Goal: Find contact information: Find contact information

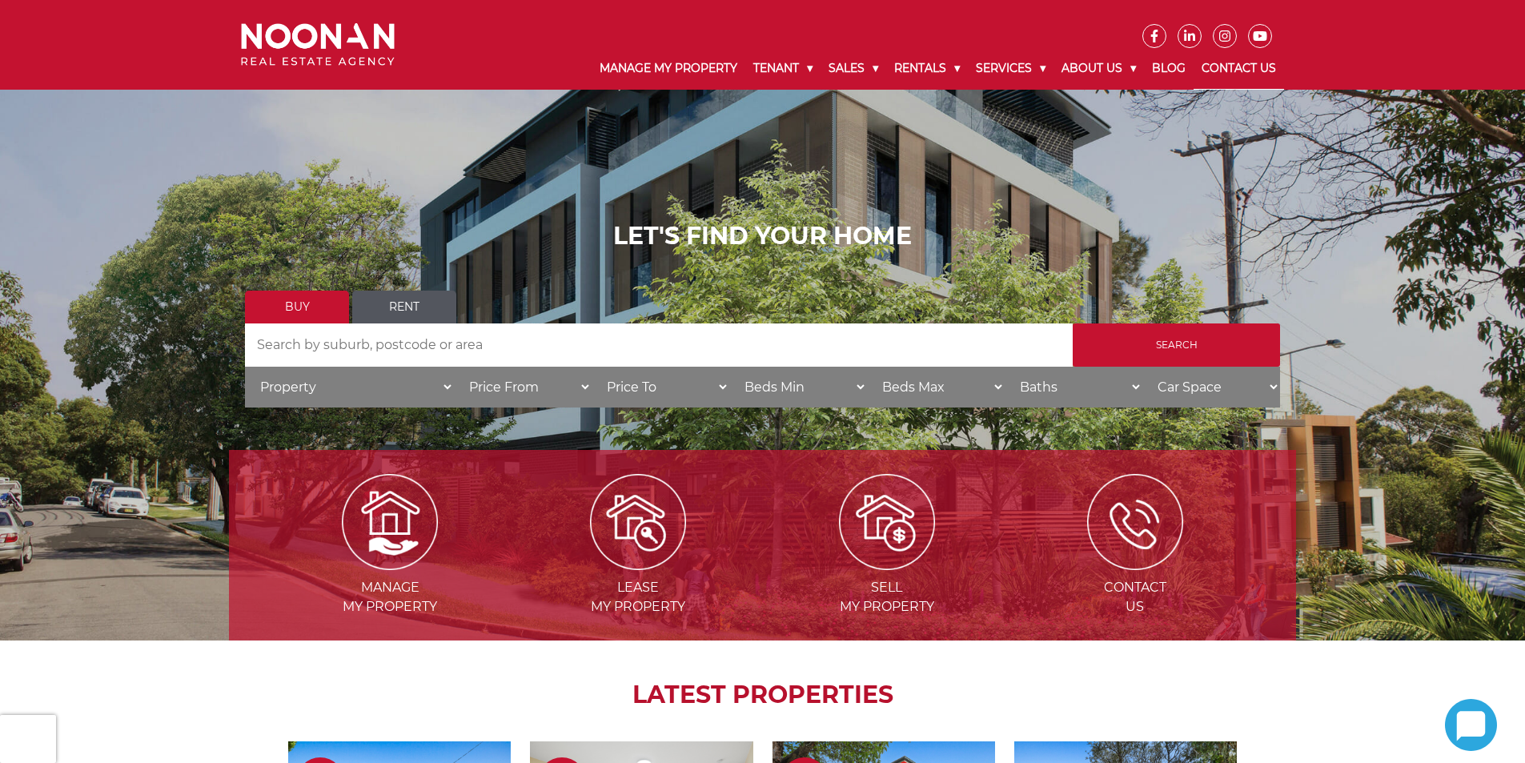
click at [1231, 61] on link "Contact Us" at bounding box center [1238, 69] width 90 height 42
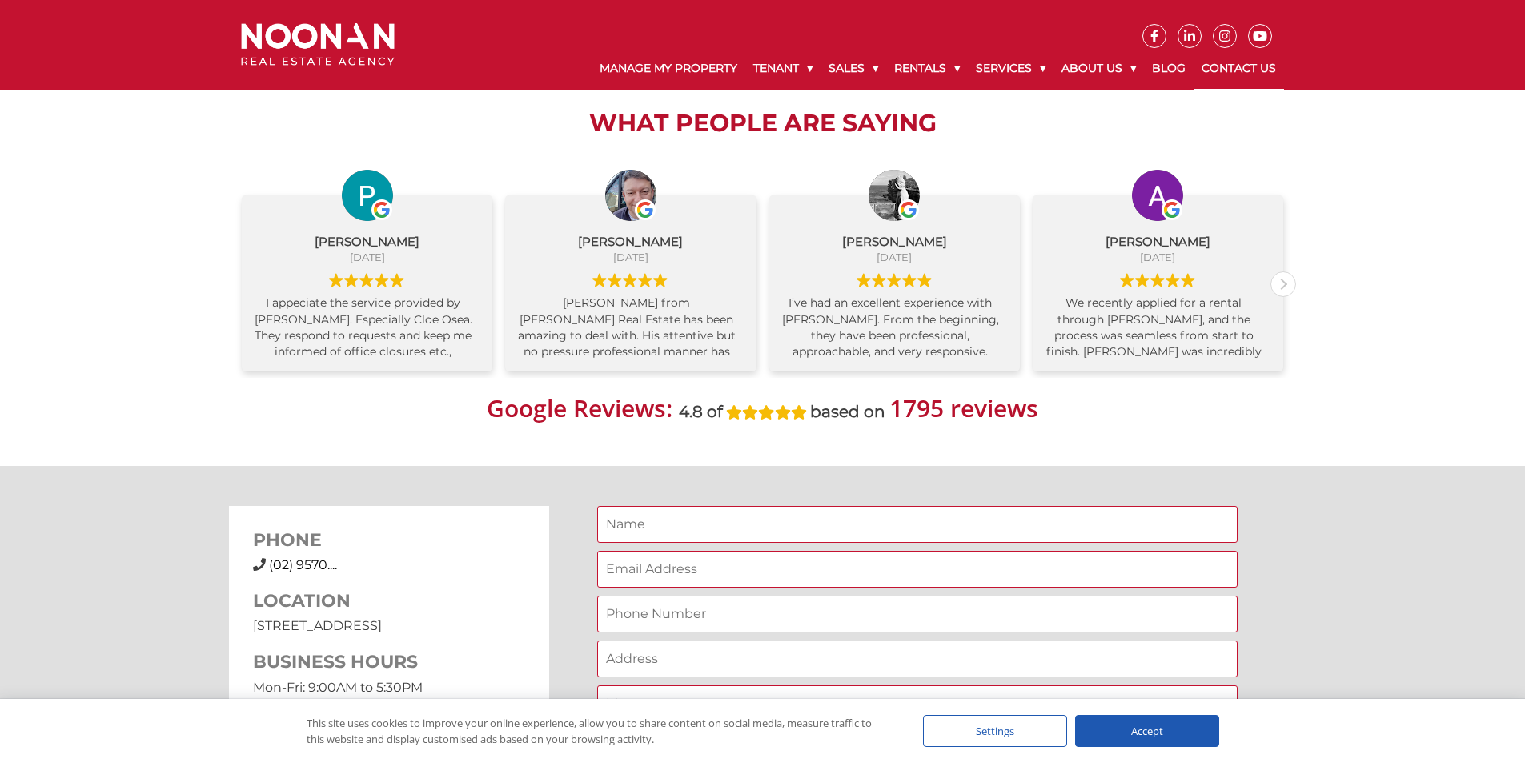
scroll to position [1041, 0]
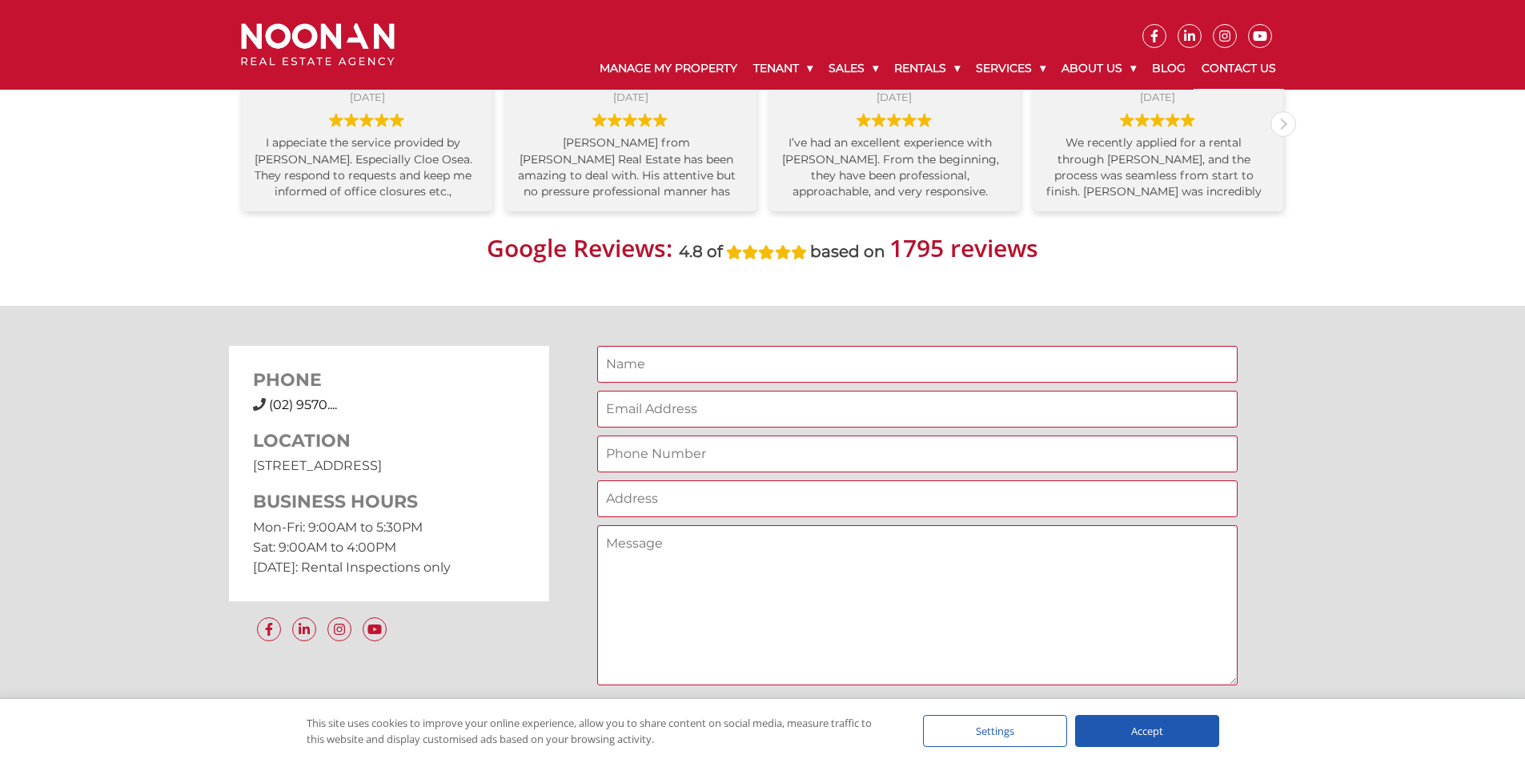
click at [335, 406] on span "(02) 9570...." at bounding box center [303, 404] width 68 height 15
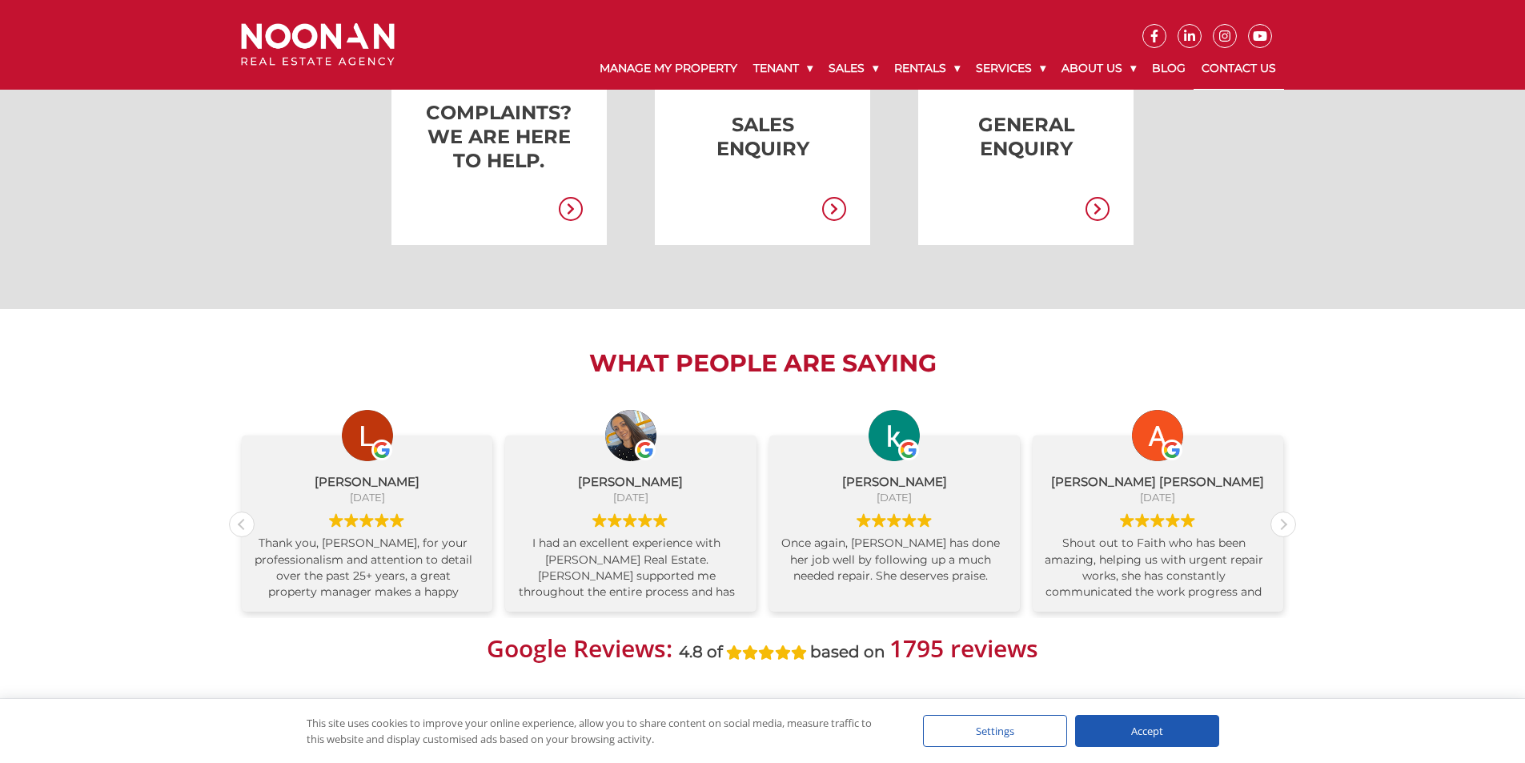
click at [1215, 68] on link "Contact Us" at bounding box center [1238, 69] width 90 height 42
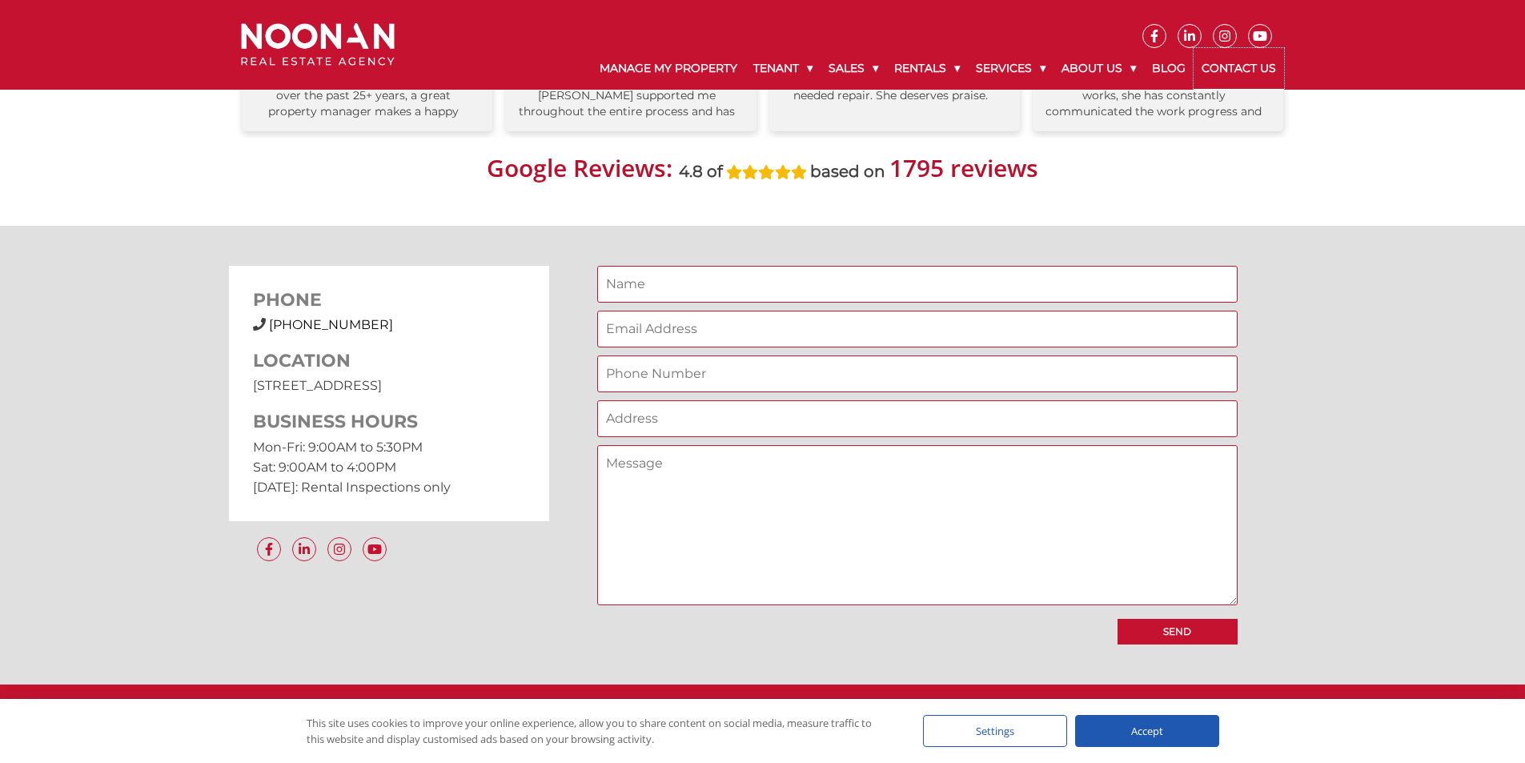
scroll to position [1457, 0]
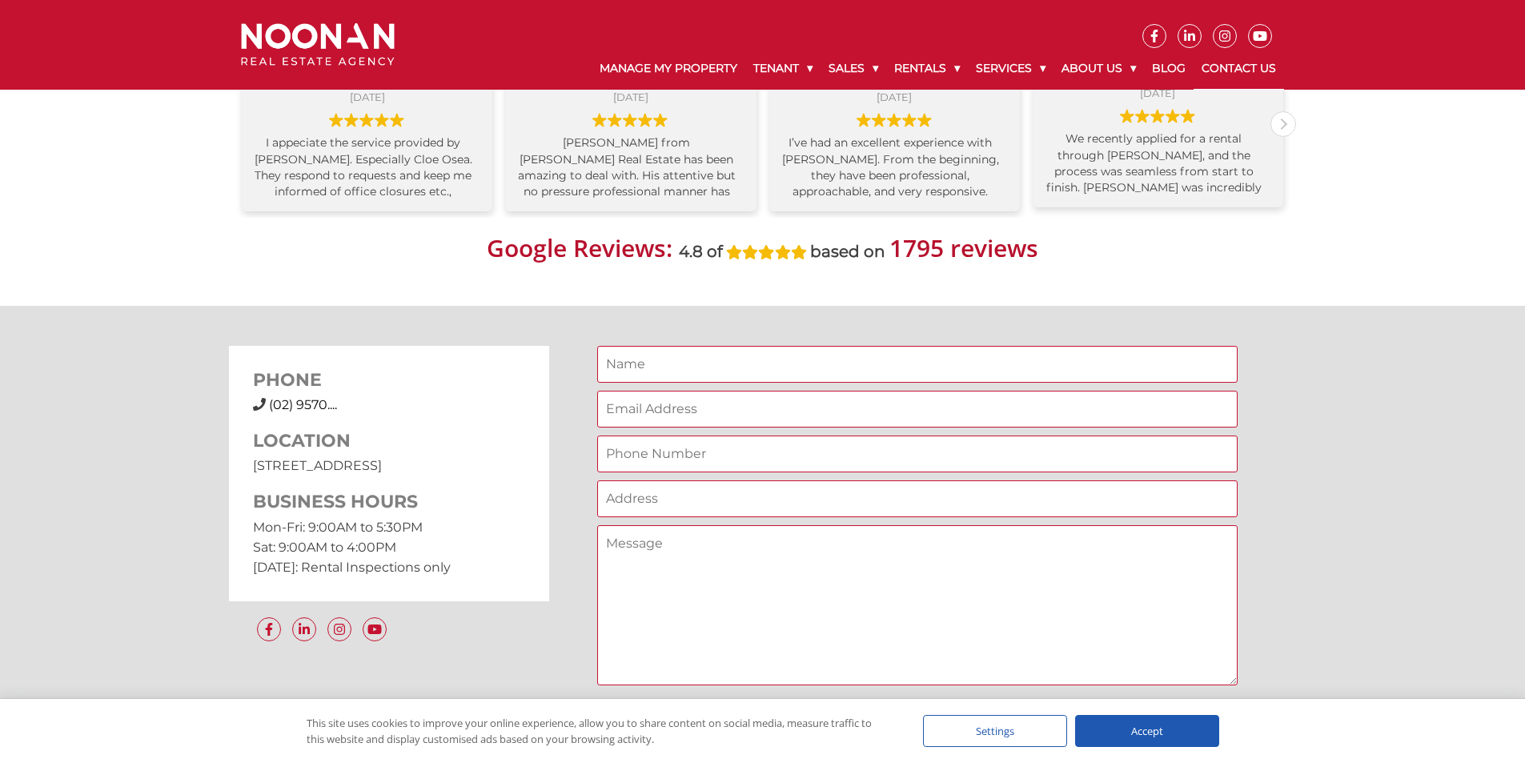
scroll to position [1457, 0]
